Goal: Check status: Check status

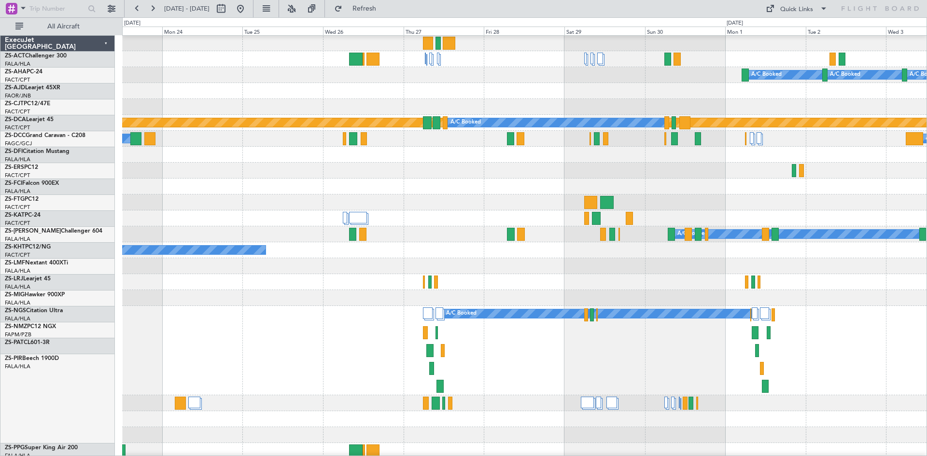
scroll to position [48, 0]
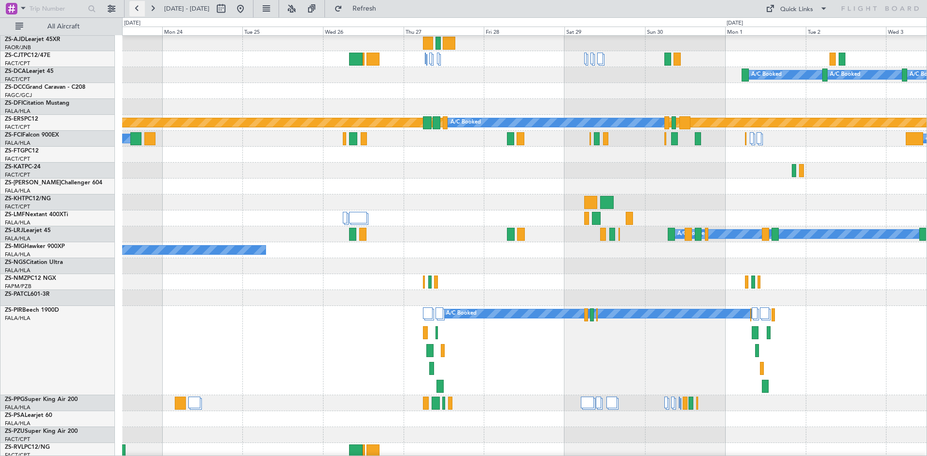
click at [142, 9] on button at bounding box center [136, 8] width 15 height 15
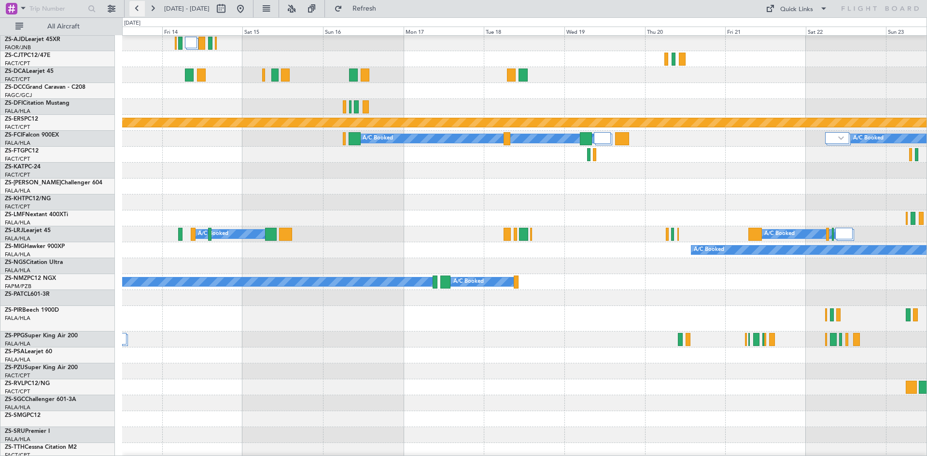
click at [142, 9] on button at bounding box center [136, 8] width 15 height 15
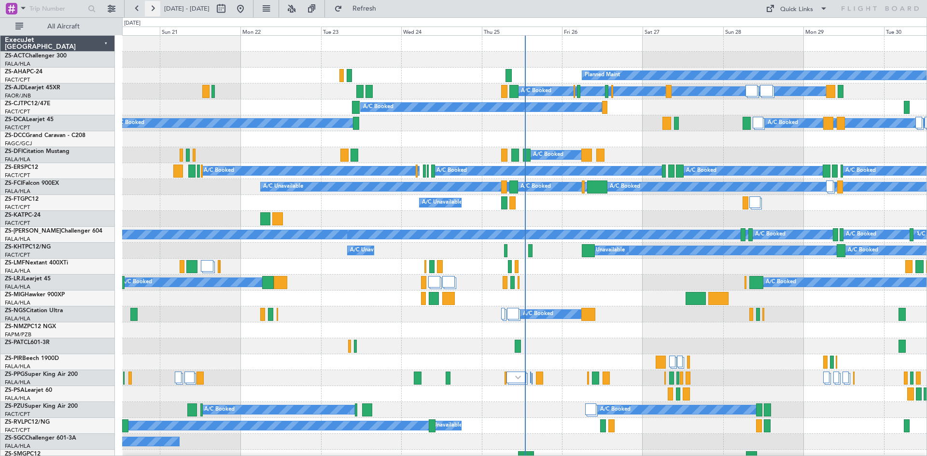
click at [154, 10] on button at bounding box center [152, 8] width 15 height 15
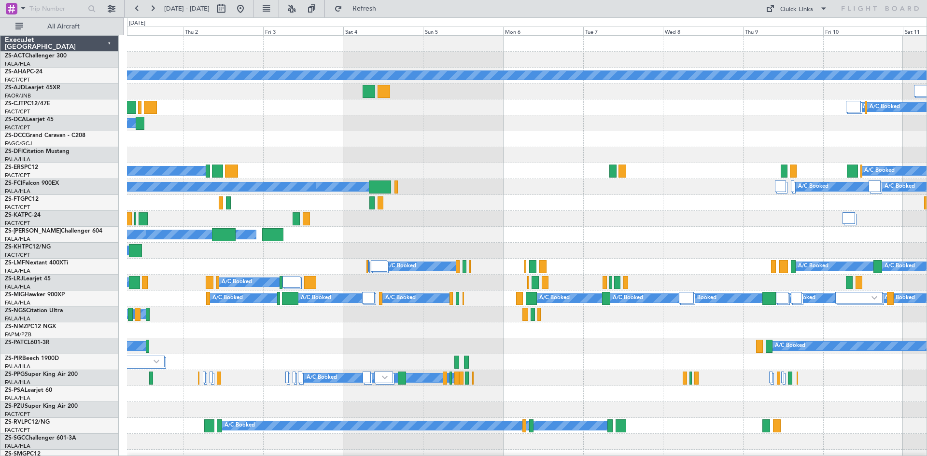
click at [422, 151] on div at bounding box center [527, 155] width 800 height 16
click at [153, 11] on button at bounding box center [152, 8] width 15 height 15
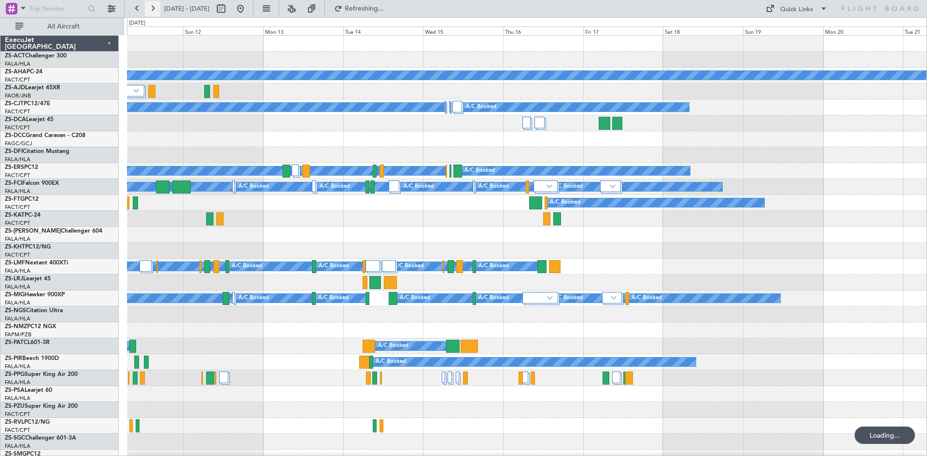
click at [153, 11] on button at bounding box center [152, 8] width 15 height 15
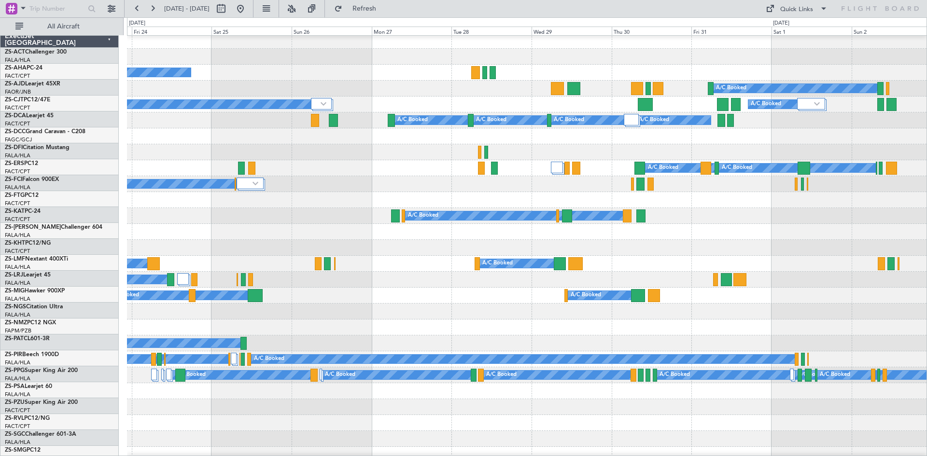
scroll to position [3, 0]
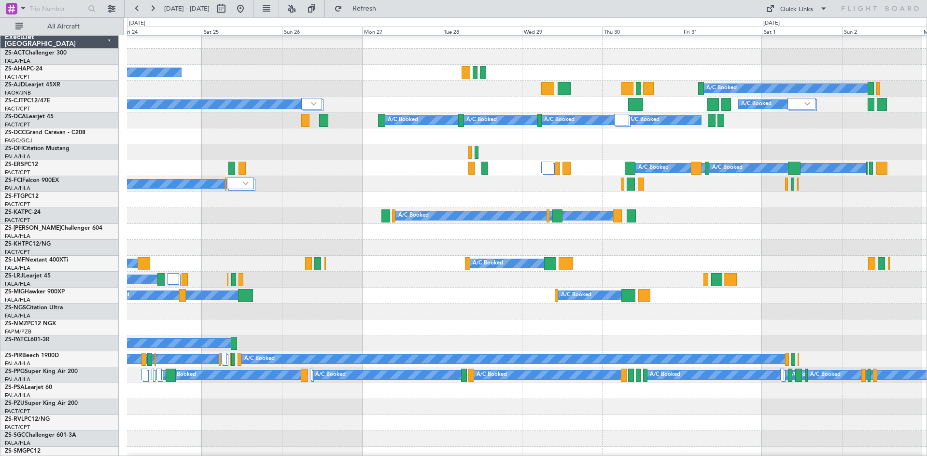
click at [447, 195] on div at bounding box center [527, 200] width 800 height 16
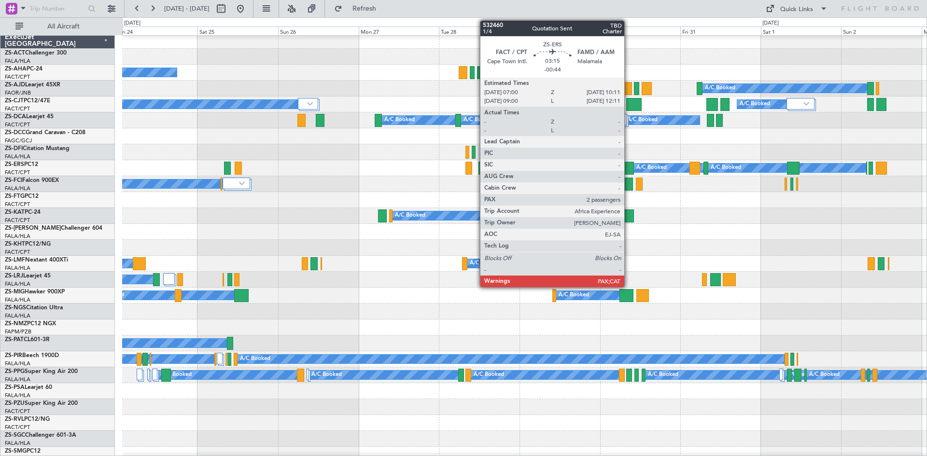
click at [629, 167] on div at bounding box center [628, 168] width 11 height 13
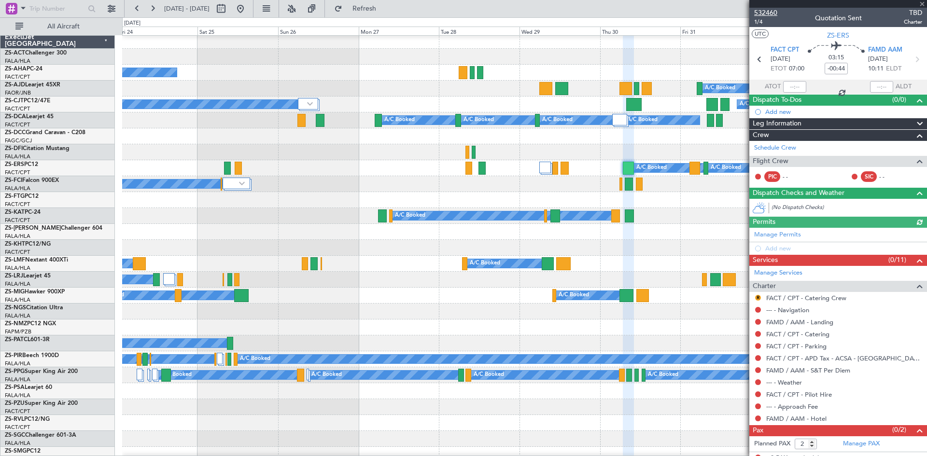
click at [773, 15] on span "532460" at bounding box center [765, 13] width 23 height 10
